Goal: Use online tool/utility: Use online tool/utility

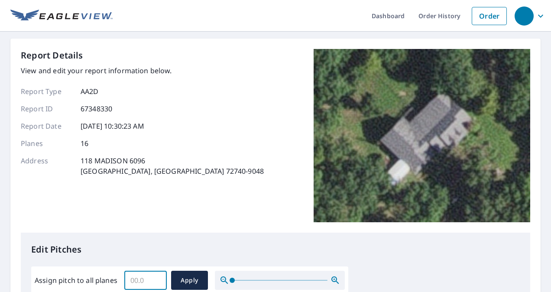
click at [143, 280] on input "Assign pitch to all planes" at bounding box center [145, 280] width 42 height 24
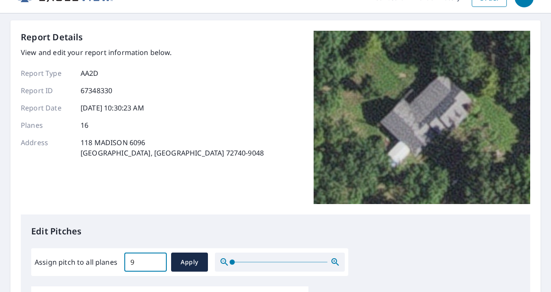
scroll to position [17, 0]
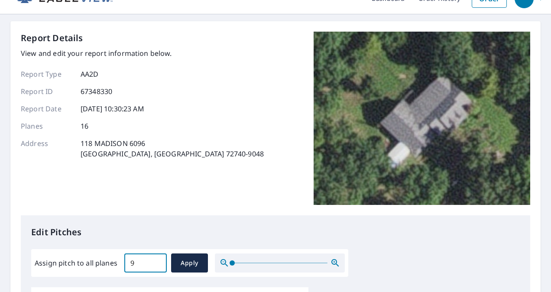
type input "9"
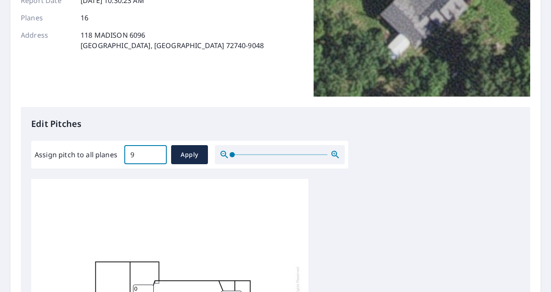
scroll to position [177, 0]
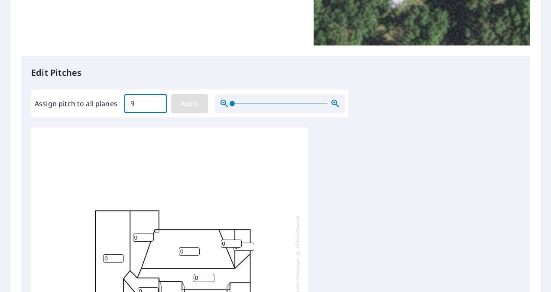
click at [185, 97] on button "Apply" at bounding box center [189, 103] width 37 height 19
type input "9"
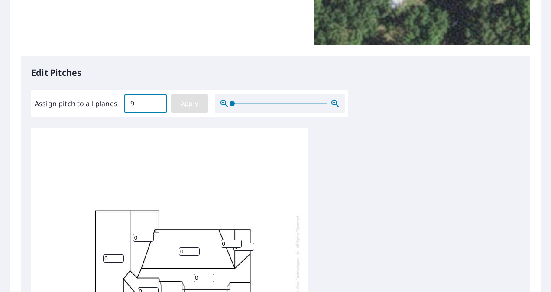
type input "9"
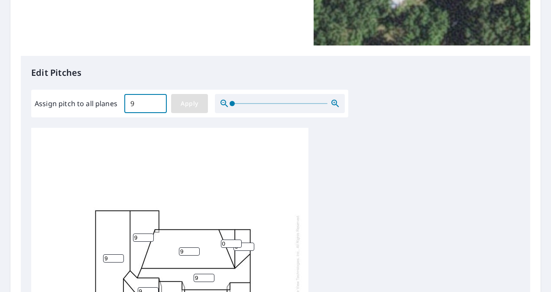
type input "9"
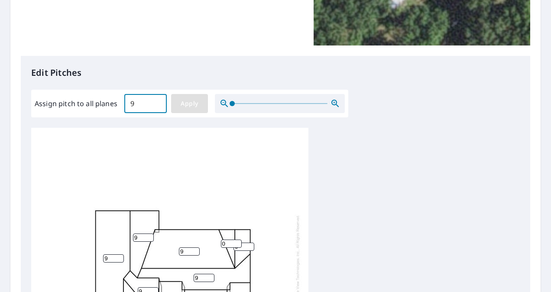
type input "9"
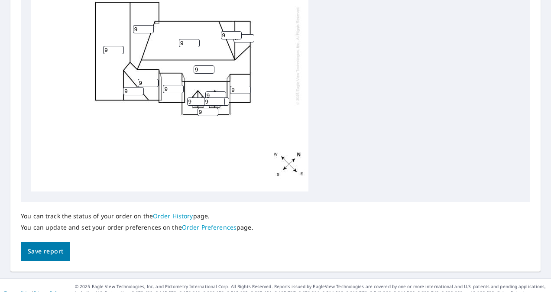
scroll to position [393, 0]
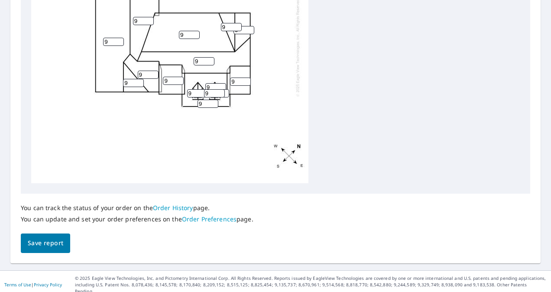
click at [35, 240] on span "Save report" at bounding box center [46, 243] width 36 height 11
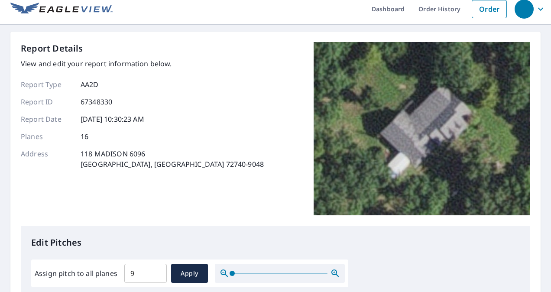
scroll to position [0, 0]
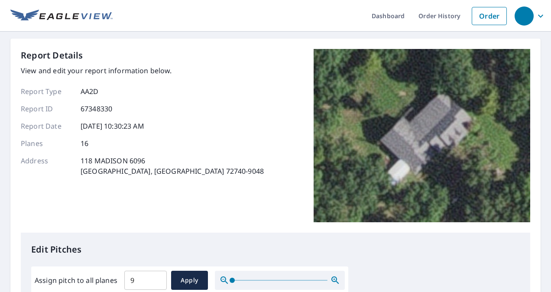
drag, startPoint x: 541, startPoint y: 99, endPoint x: 540, endPoint y: 154, distance: 55.0
click at [540, 154] on div "Dashboard Order History Order Report Details View and edit your report informat…" at bounding box center [275, 146] width 551 height 292
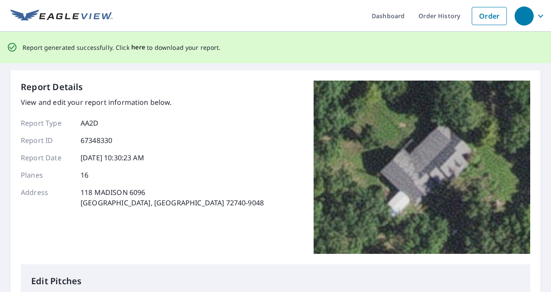
click at [138, 51] on span "here" at bounding box center [138, 47] width 14 height 11
click at [134, 49] on span "here" at bounding box center [138, 47] width 14 height 11
